Goal: Task Accomplishment & Management: Manage account settings

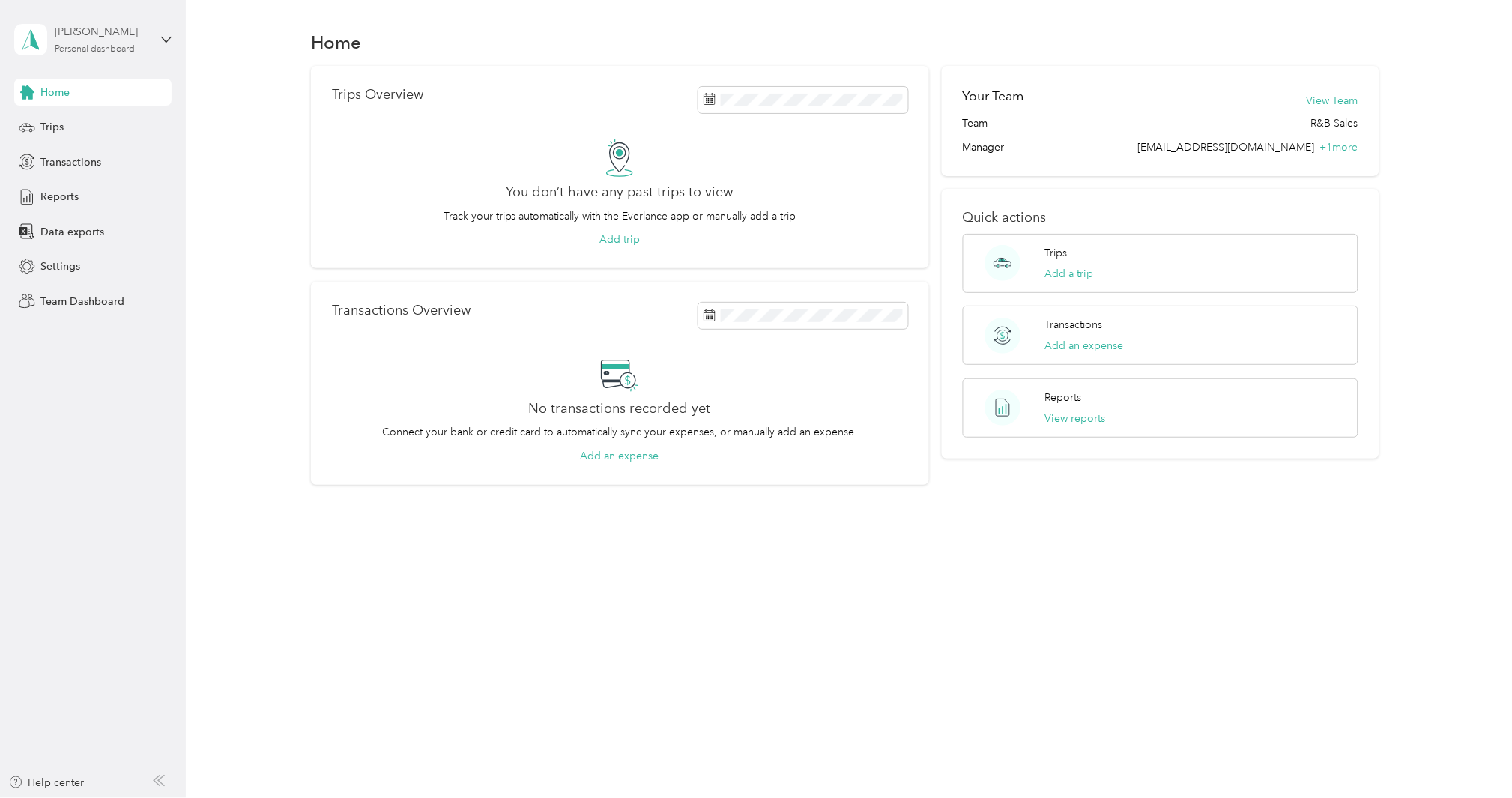
click at [109, 27] on div "[PERSON_NAME]" at bounding box center [102, 32] width 94 height 16
click at [77, 120] on div "Team dashboard" at bounding box center [68, 122] width 80 height 16
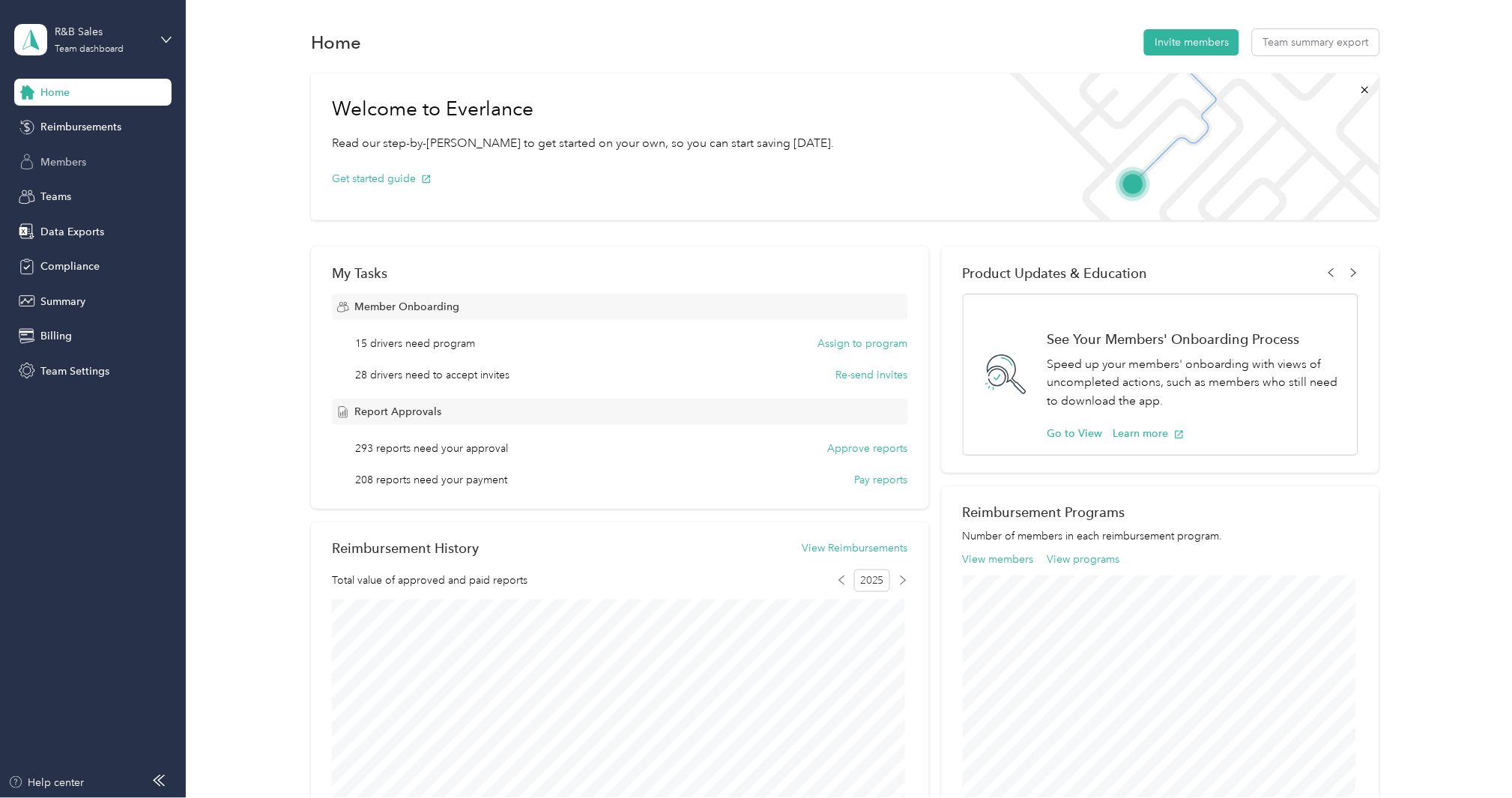
click at [79, 158] on span "Members" at bounding box center [63, 162] width 45 height 16
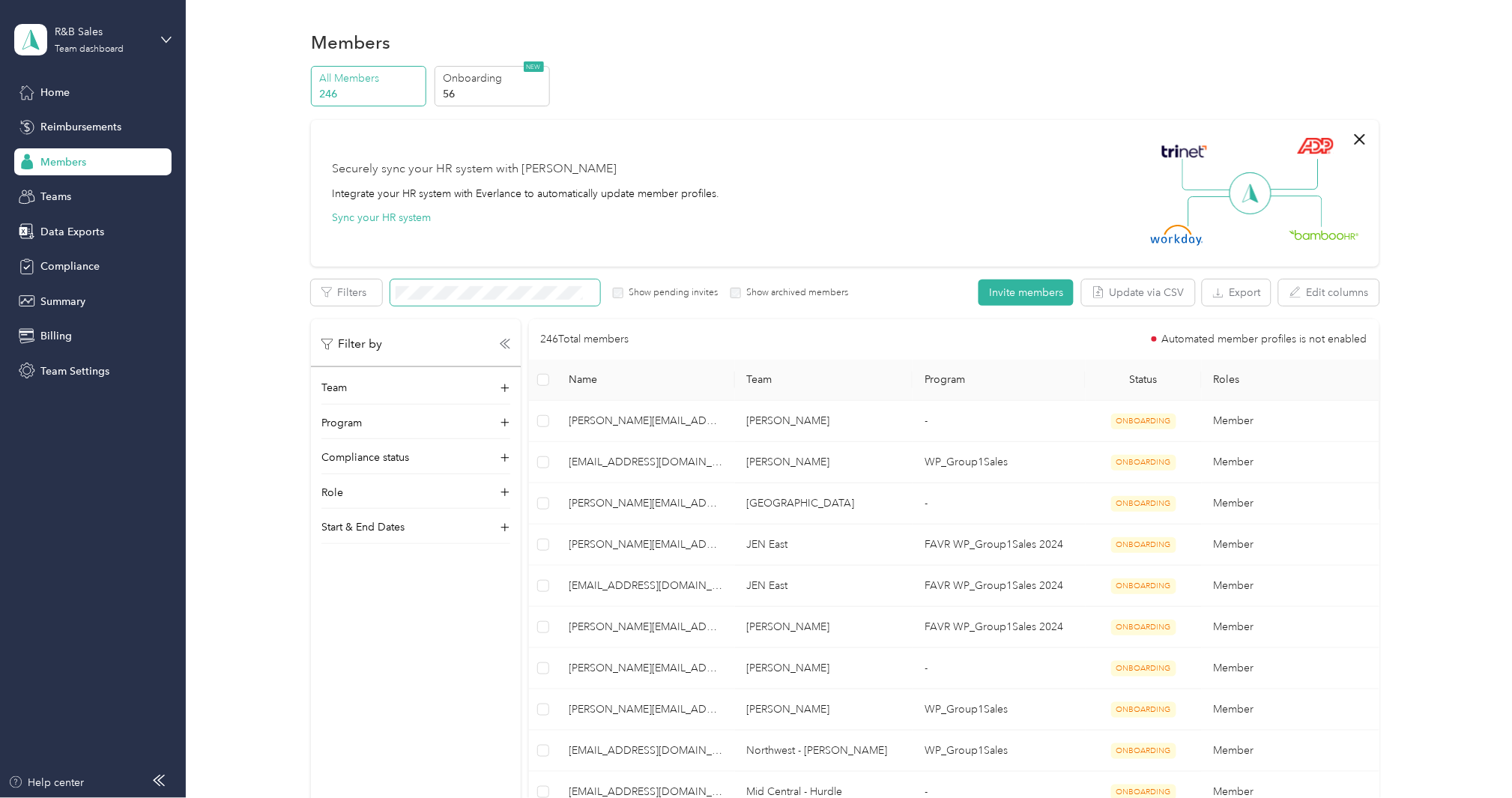
click at [504, 283] on span at bounding box center [494, 292] width 210 height 26
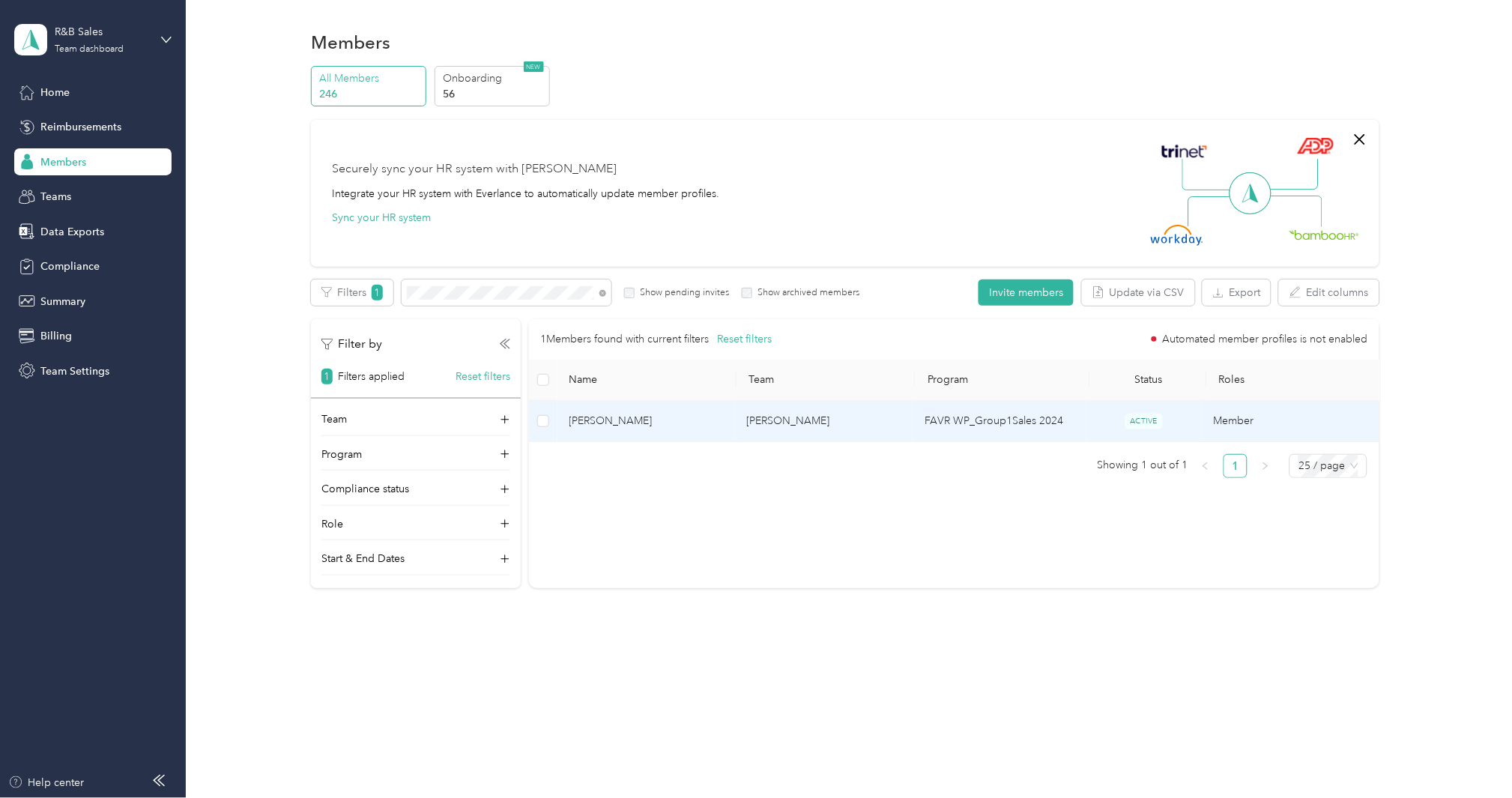
click at [575, 417] on span "[PERSON_NAME]" at bounding box center [646, 421] width 154 height 17
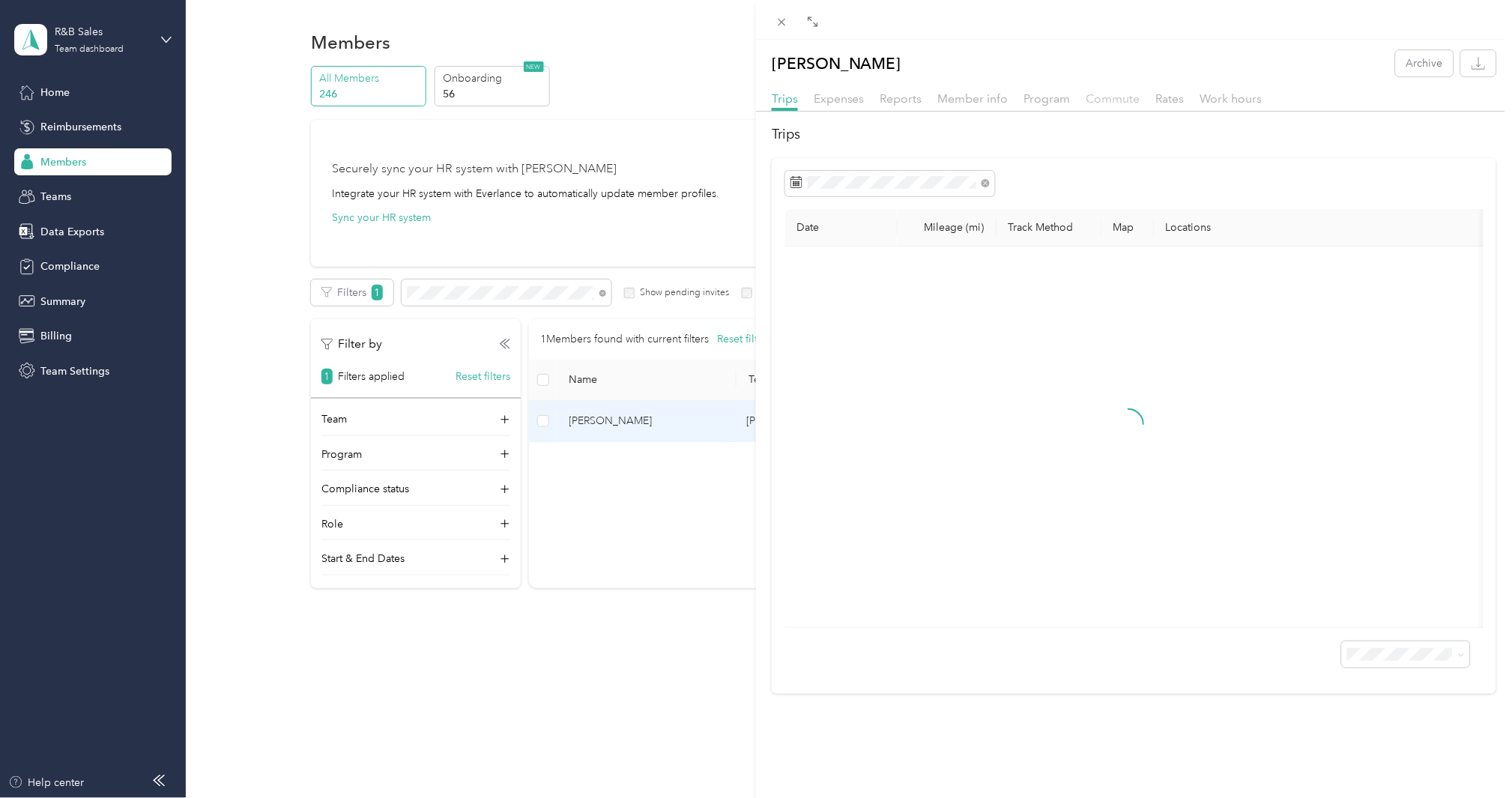
click at [1118, 101] on span "Commute" at bounding box center [1113, 98] width 54 height 14
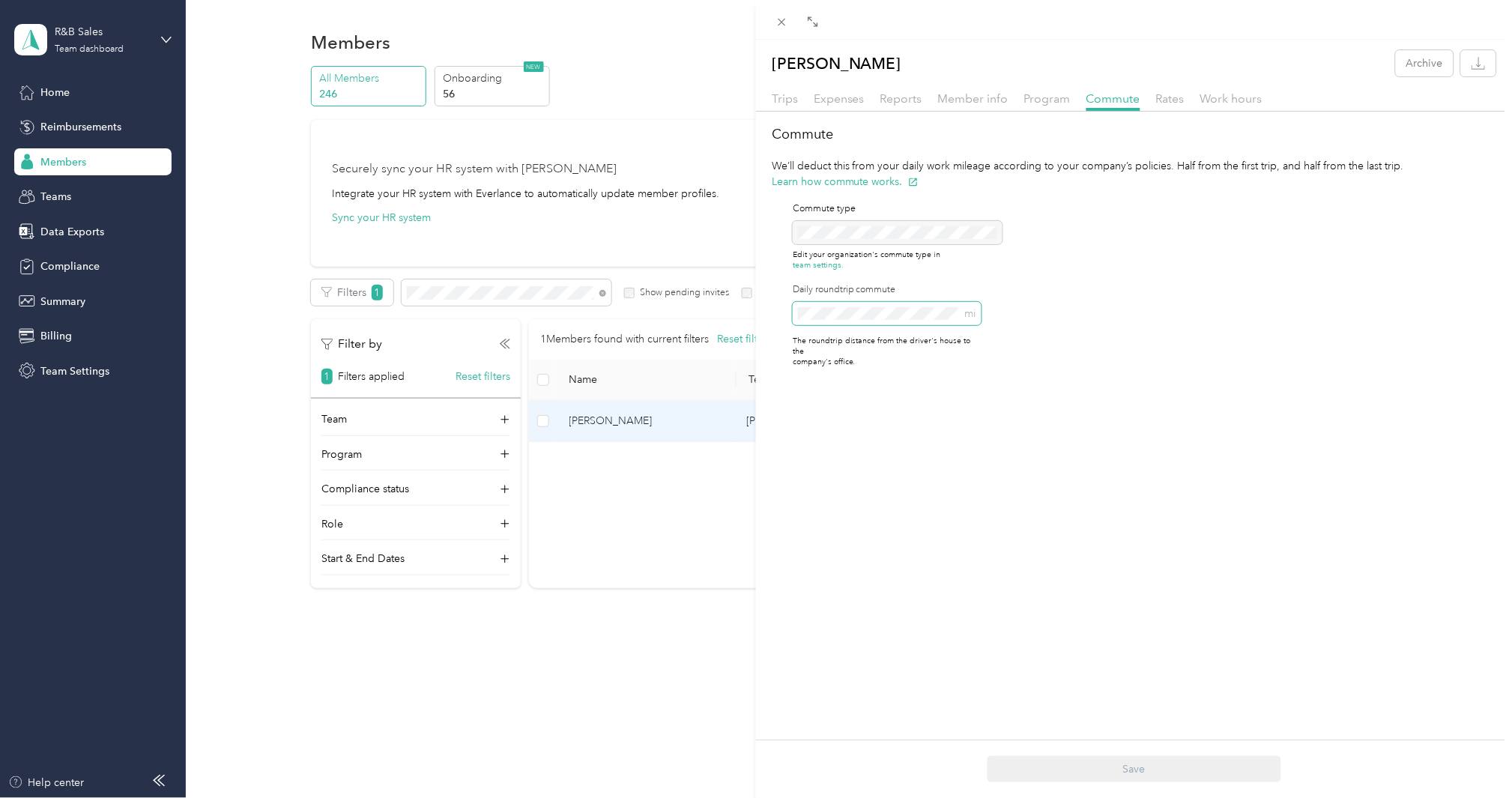
click at [760, 319] on div "Commute We’ll deduct this from your daily work mileage according to your compan…" at bounding box center [1133, 252] width 756 height 256
click at [987, 756] on button "Save" at bounding box center [1134, 768] width 294 height 26
click at [1134, 331] on div "Commute We’ll deduct this from your daily work mileage according to your compan…" at bounding box center [1133, 252] width 756 height 256
